Goal: Task Accomplishment & Management: Use online tool/utility

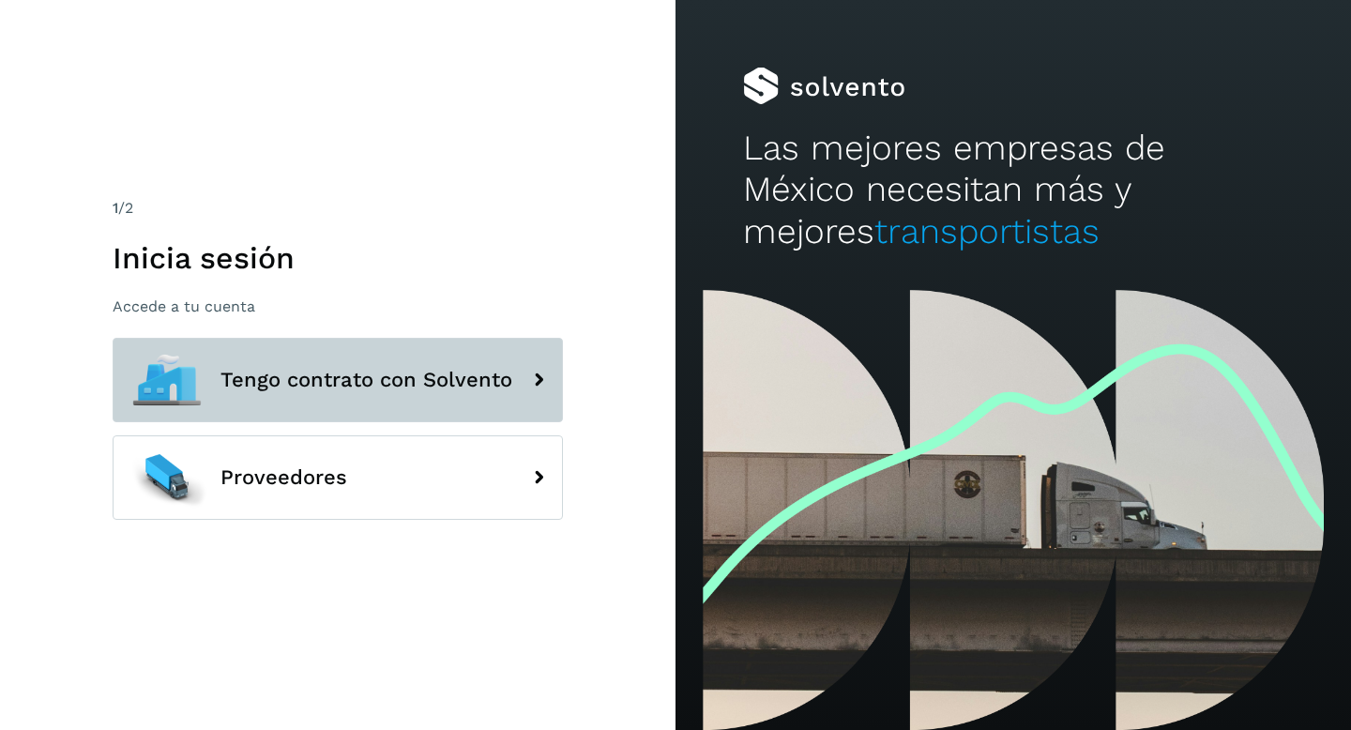
click at [402, 378] on span "Tengo contrato con Solvento" at bounding box center [366, 380] width 292 height 23
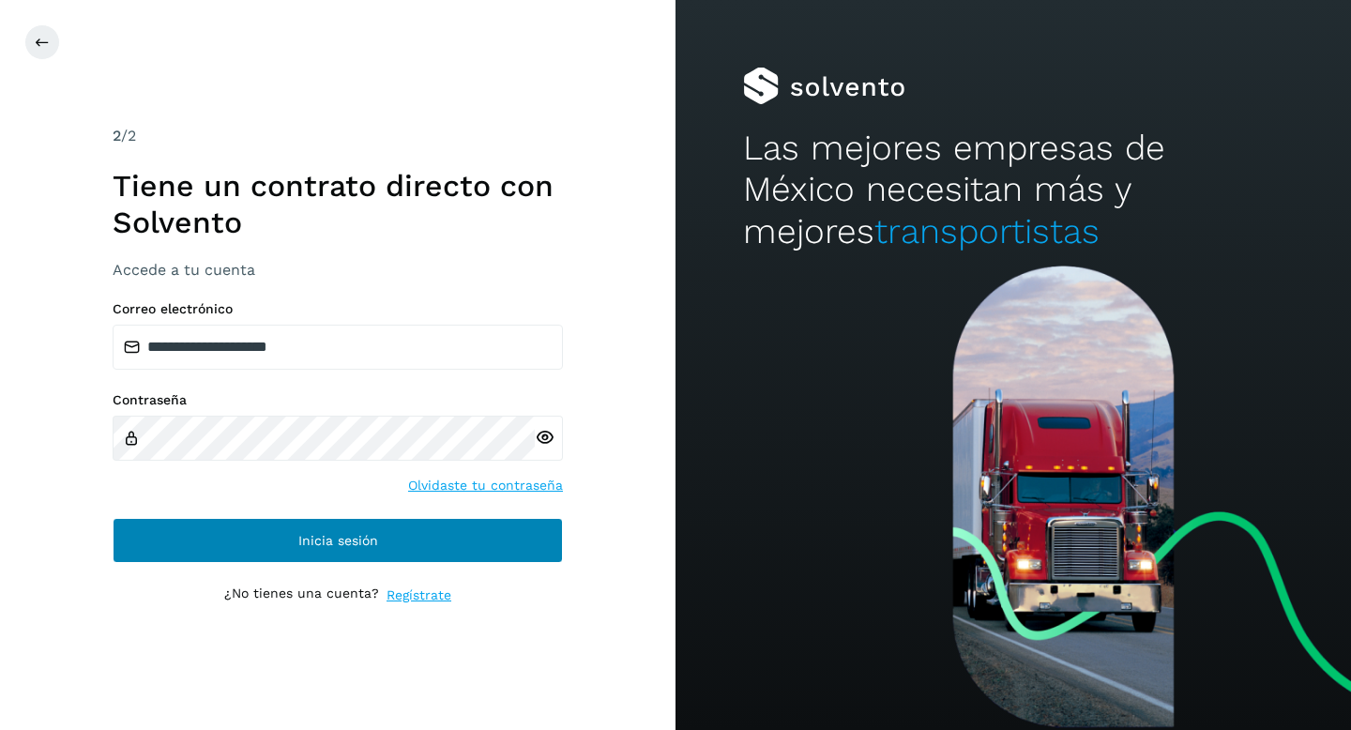
click at [317, 548] on button "Inicia sesión" at bounding box center [338, 540] width 450 height 45
